Goal: Transaction & Acquisition: Purchase product/service

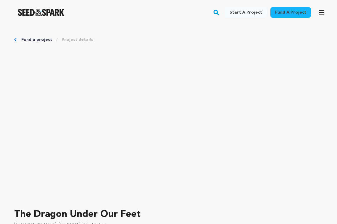
click at [37, 11] on img "Seed&Spark Homepage" at bounding box center [41, 12] width 46 height 7
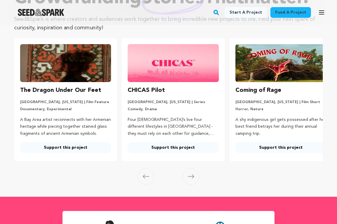
scroll to position [51, 0]
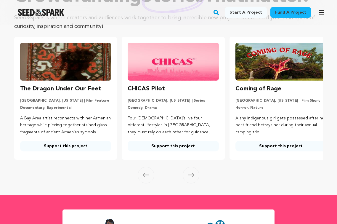
click at [285, 151] on link "Support this project" at bounding box center [280, 146] width 91 height 11
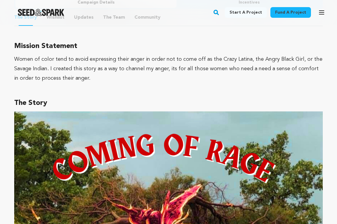
scroll to position [396, 0]
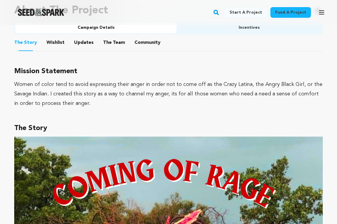
click at [113, 37] on button "The Team" at bounding box center [114, 44] width 14 height 14
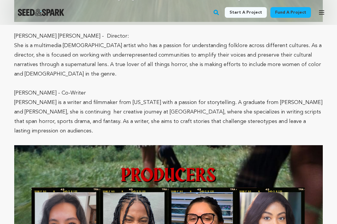
scroll to position [655, 0]
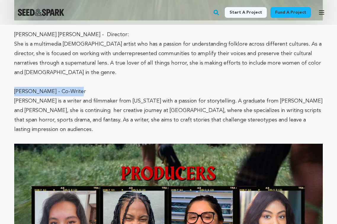
drag, startPoint x: 15, startPoint y: 84, endPoint x: 78, endPoint y: 85, distance: 62.7
click at [78, 89] on span "Katherine Vanbourgondien - Co-Writer" at bounding box center [50, 91] width 72 height 5
copy span "Katherine Vanbourgondien"
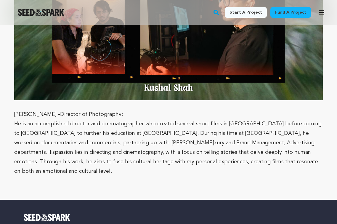
scroll to position [1273, 0]
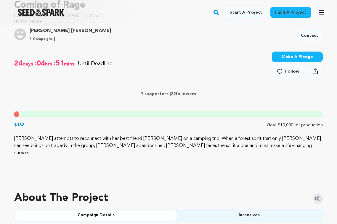
scroll to position [219, 0]
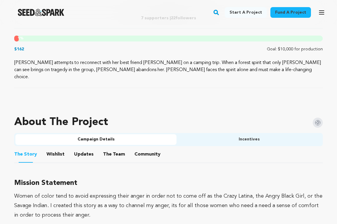
scroll to position [286, 0]
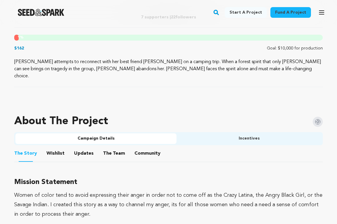
click at [30, 8] on div at bounding box center [41, 12] width 82 height 15
click at [28, 10] on img "Seed&Spark Homepage" at bounding box center [41, 12] width 46 height 7
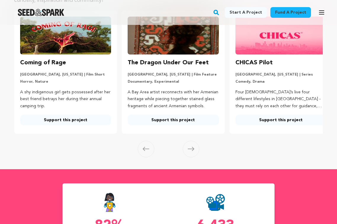
scroll to position [81, 0]
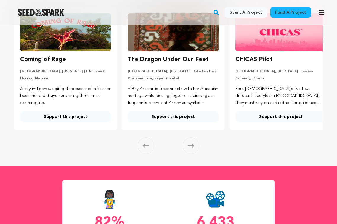
click at [191, 148] on icon at bounding box center [191, 145] width 7 height 4
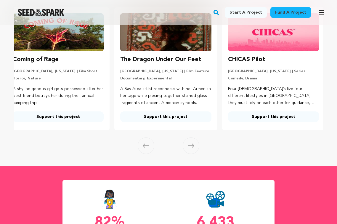
scroll to position [0, 9]
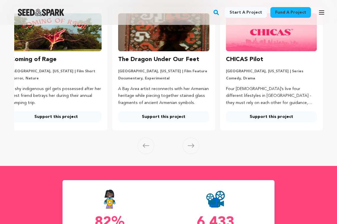
click at [188, 148] on icon at bounding box center [191, 145] width 7 height 4
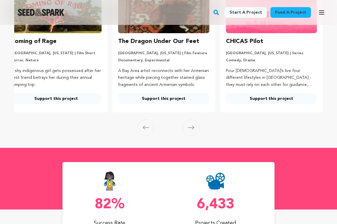
scroll to position [99, 0]
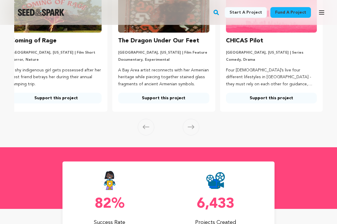
click at [270, 103] on link "Support this project" at bounding box center [271, 98] width 91 height 11
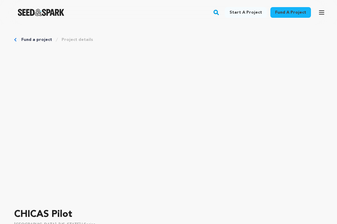
click at [51, 12] on img "Seed&Spark Homepage" at bounding box center [41, 12] width 46 height 7
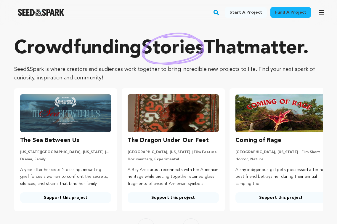
scroll to position [0, 0]
